Goal: Book appointment/travel/reservation

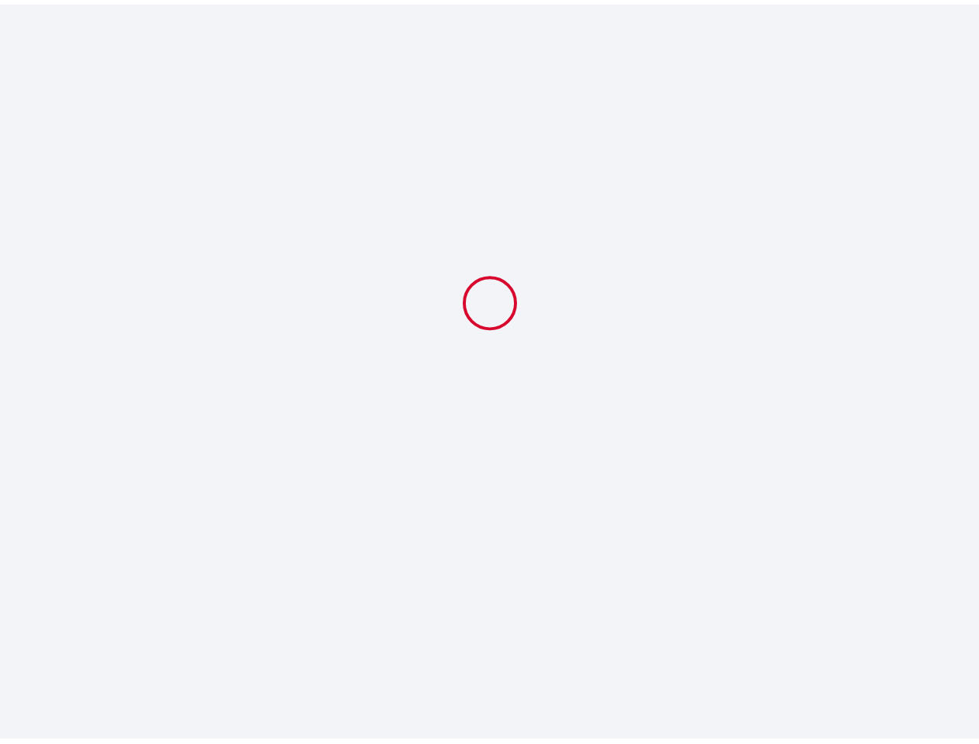
select select
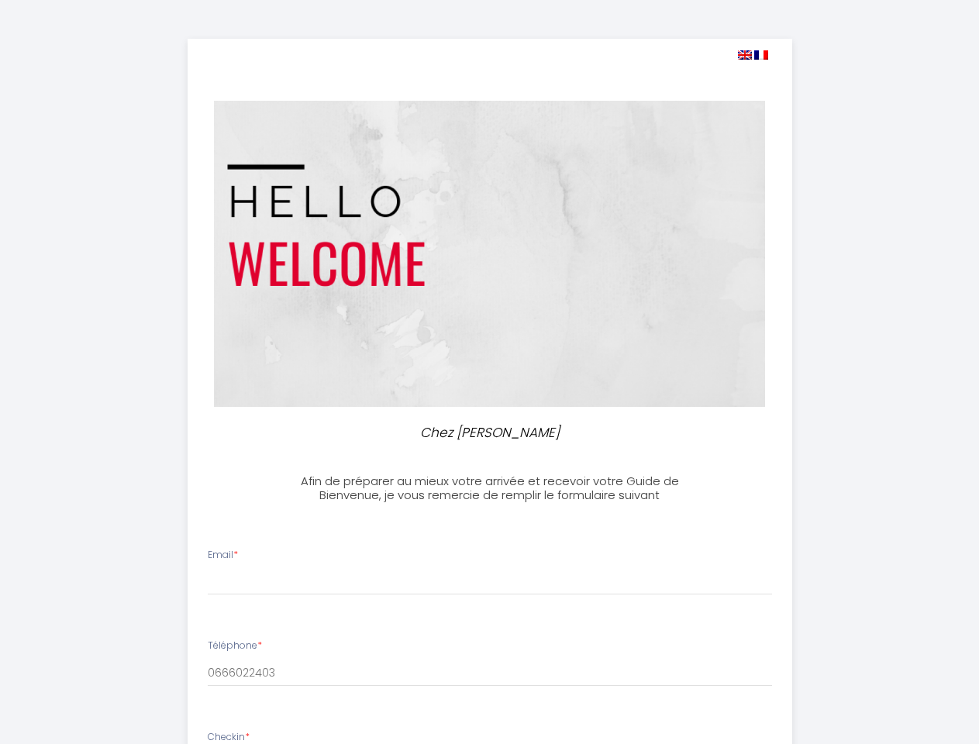
click at [744, 55] on img at bounding box center [745, 54] width 14 height 9
select select
click at [761, 55] on img at bounding box center [761, 54] width 14 height 9
select select
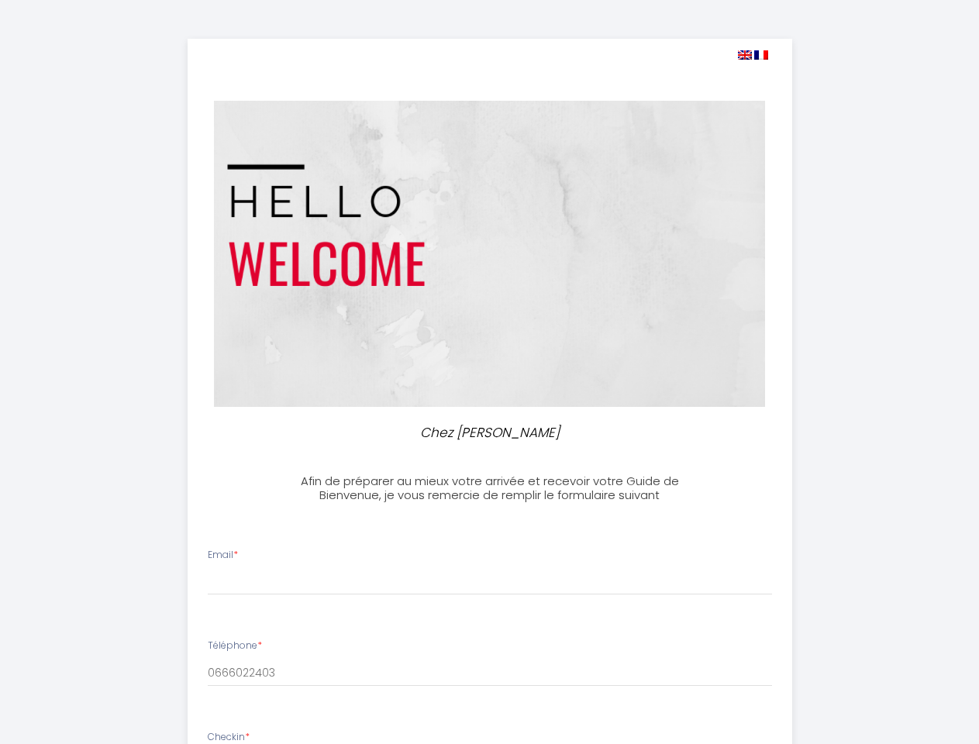
select select
